Goal: Task Accomplishment & Management: Manage account settings

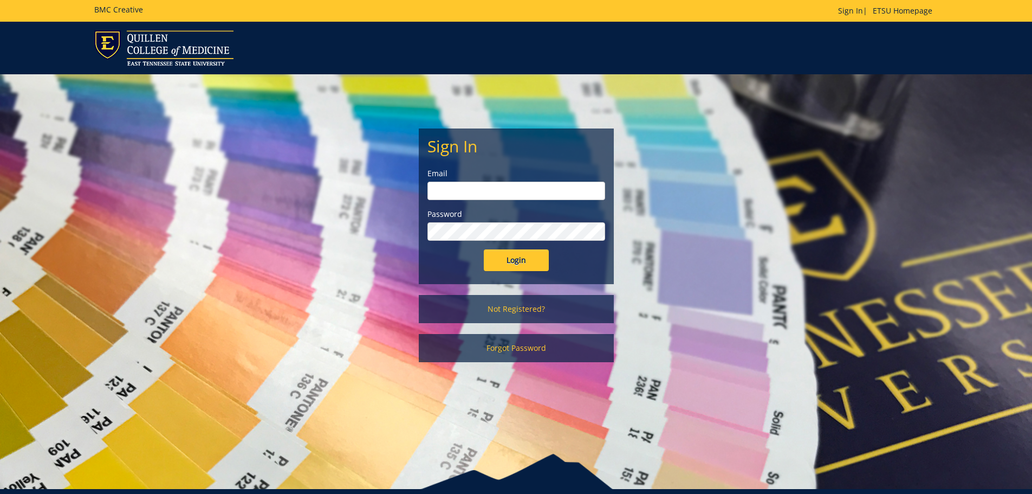
drag, startPoint x: 510, startPoint y: 183, endPoint x: 525, endPoint y: 184, distance: 14.7
click at [510, 183] on input "email" at bounding box center [516, 190] width 178 height 18
type input "[EMAIL_ADDRESS][DOMAIN_NAME]"
click at [484, 249] on input "Login" at bounding box center [516, 260] width 65 height 22
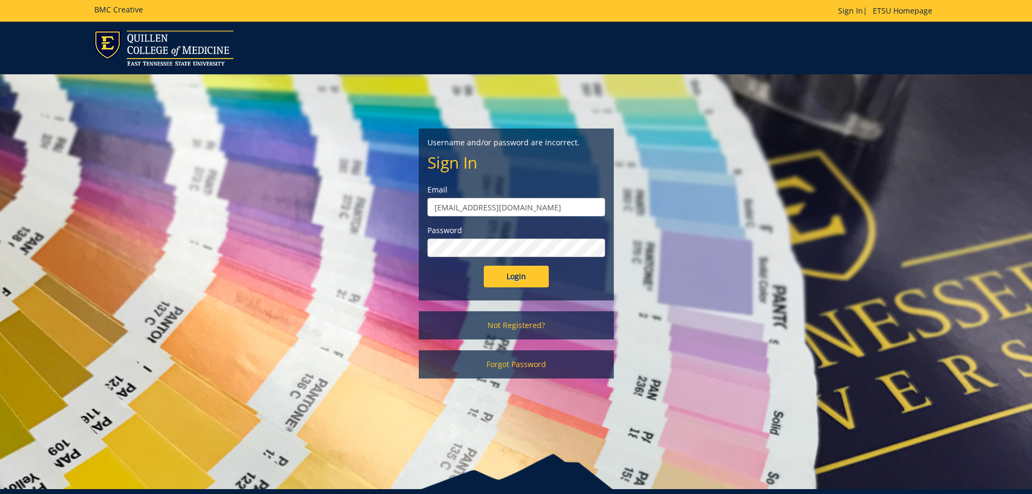
click at [484, 265] on input "Login" at bounding box center [516, 276] width 65 height 22
click at [509, 203] on input "[EMAIL_ADDRESS][DOMAIN_NAME]" at bounding box center [516, 207] width 178 height 18
click at [484, 265] on input "Login" at bounding box center [516, 276] width 65 height 22
click at [481, 197] on div "Email davisjb" at bounding box center [516, 200] width 178 height 32
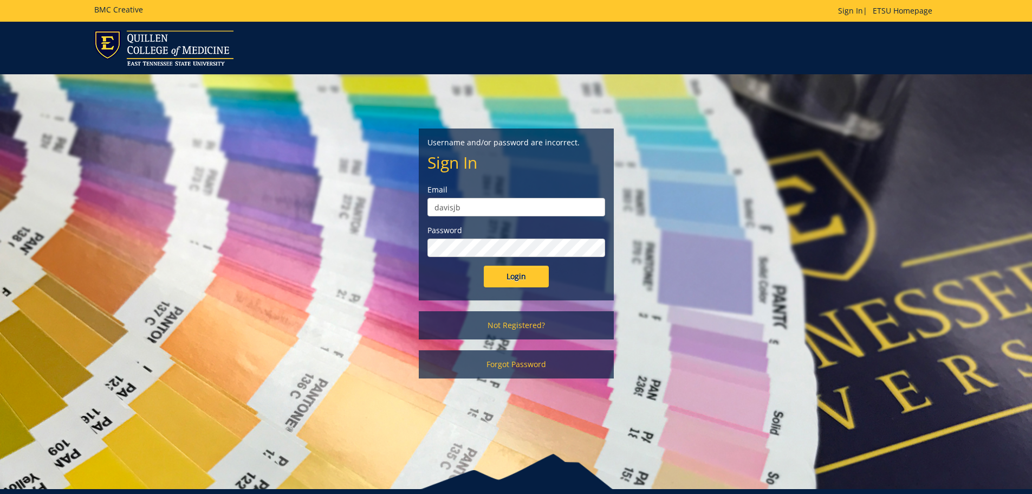
click at [482, 209] on input "davisjb" at bounding box center [516, 207] width 178 height 18
type input "[EMAIL_ADDRESS][DOMAIN_NAME]"
click at [518, 287] on div "Username and/or password are incorrect. Sign In Email davisjb@etsu.edu Password…" at bounding box center [516, 214] width 194 height 171
click at [519, 280] on input "Login" at bounding box center [516, 276] width 65 height 22
click at [484, 265] on input "Login" at bounding box center [516, 276] width 65 height 22
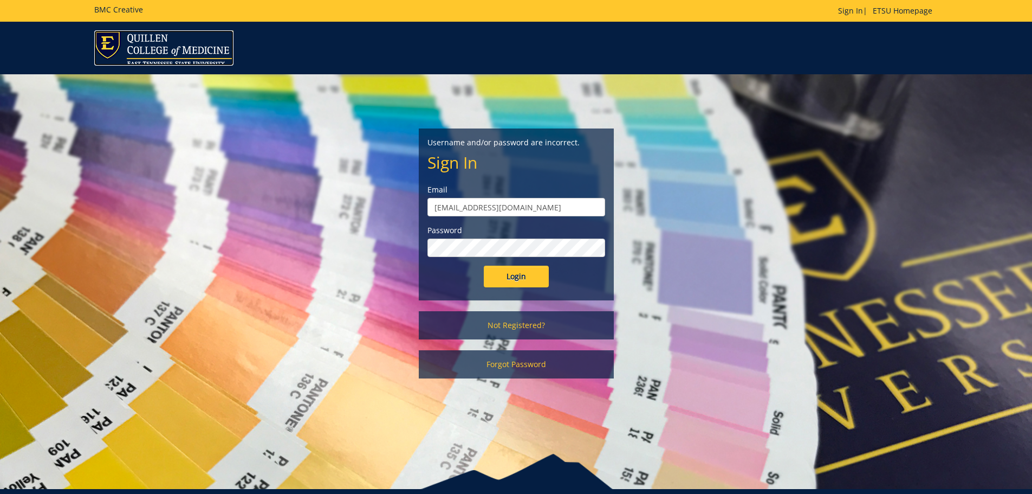
click at [172, 51] on img at bounding box center [163, 47] width 139 height 35
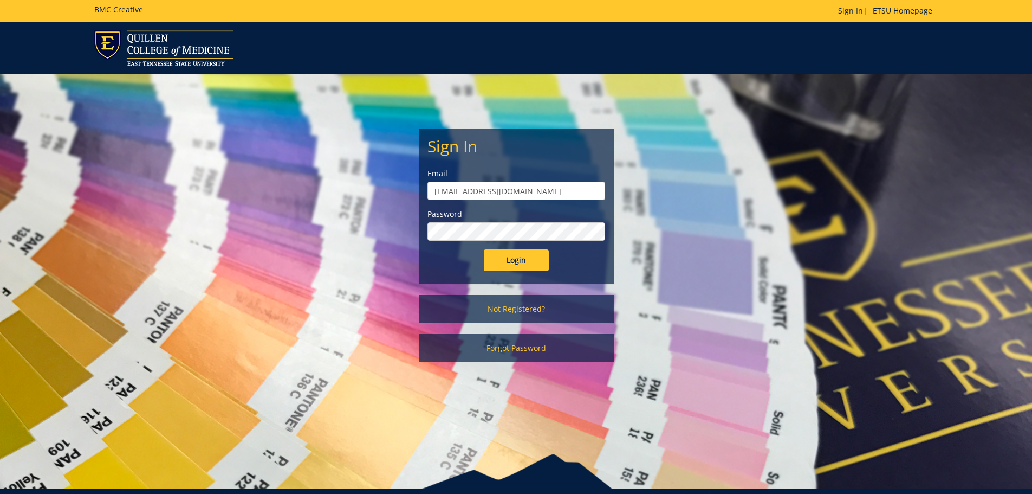
click at [116, 8] on h5 "BMC Creative" at bounding box center [118, 9] width 49 height 8
click at [83, 9] on div "BMC Creative Sign In | ETSU Homepage" at bounding box center [516, 11] width 1032 height 22
click at [111, 8] on h5 "BMC Creative" at bounding box center [118, 9] width 49 height 8
